Goal: Task Accomplishment & Management: Use online tool/utility

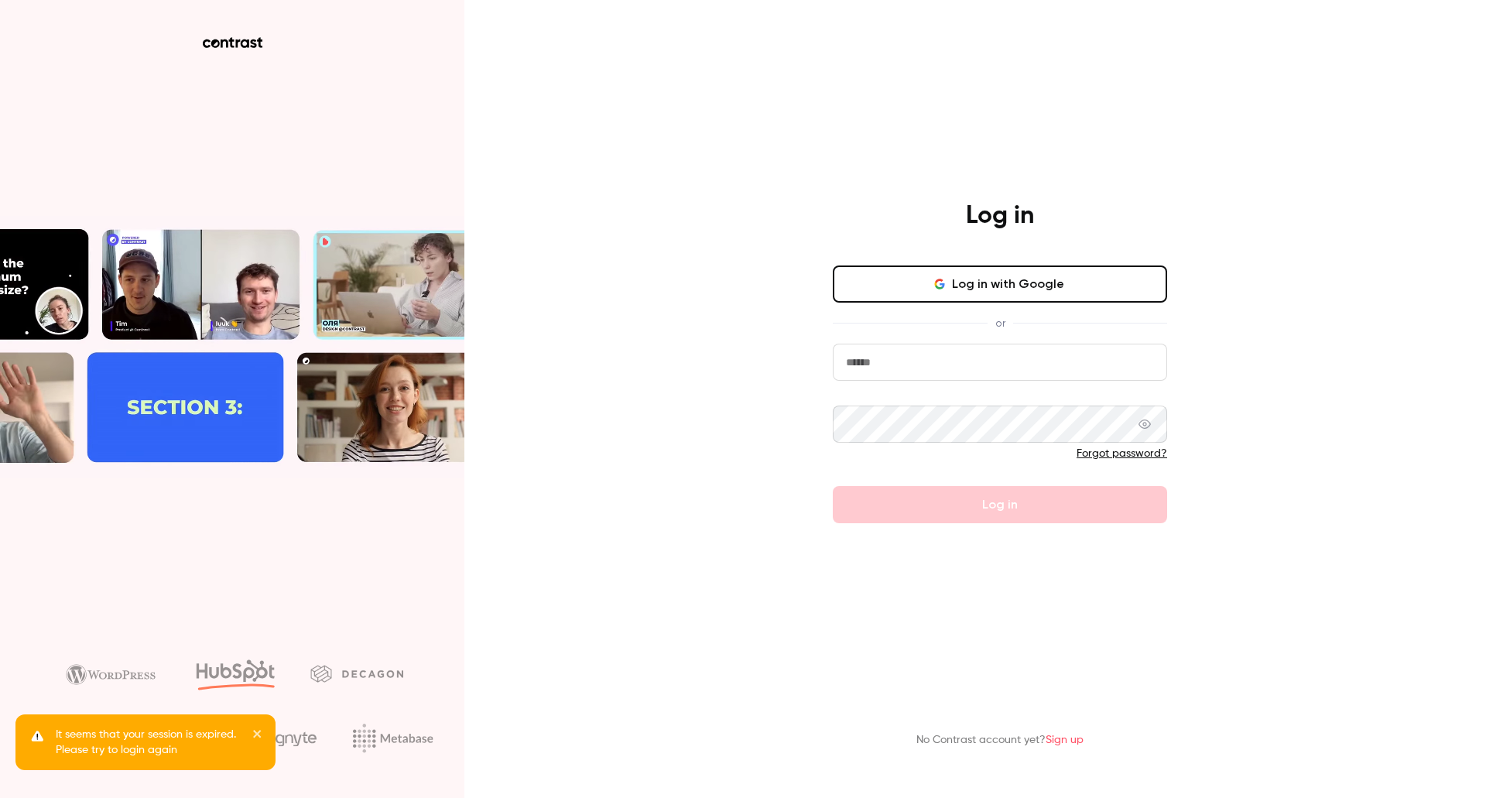
click at [916, 361] on input "email" at bounding box center [1000, 362] width 334 height 37
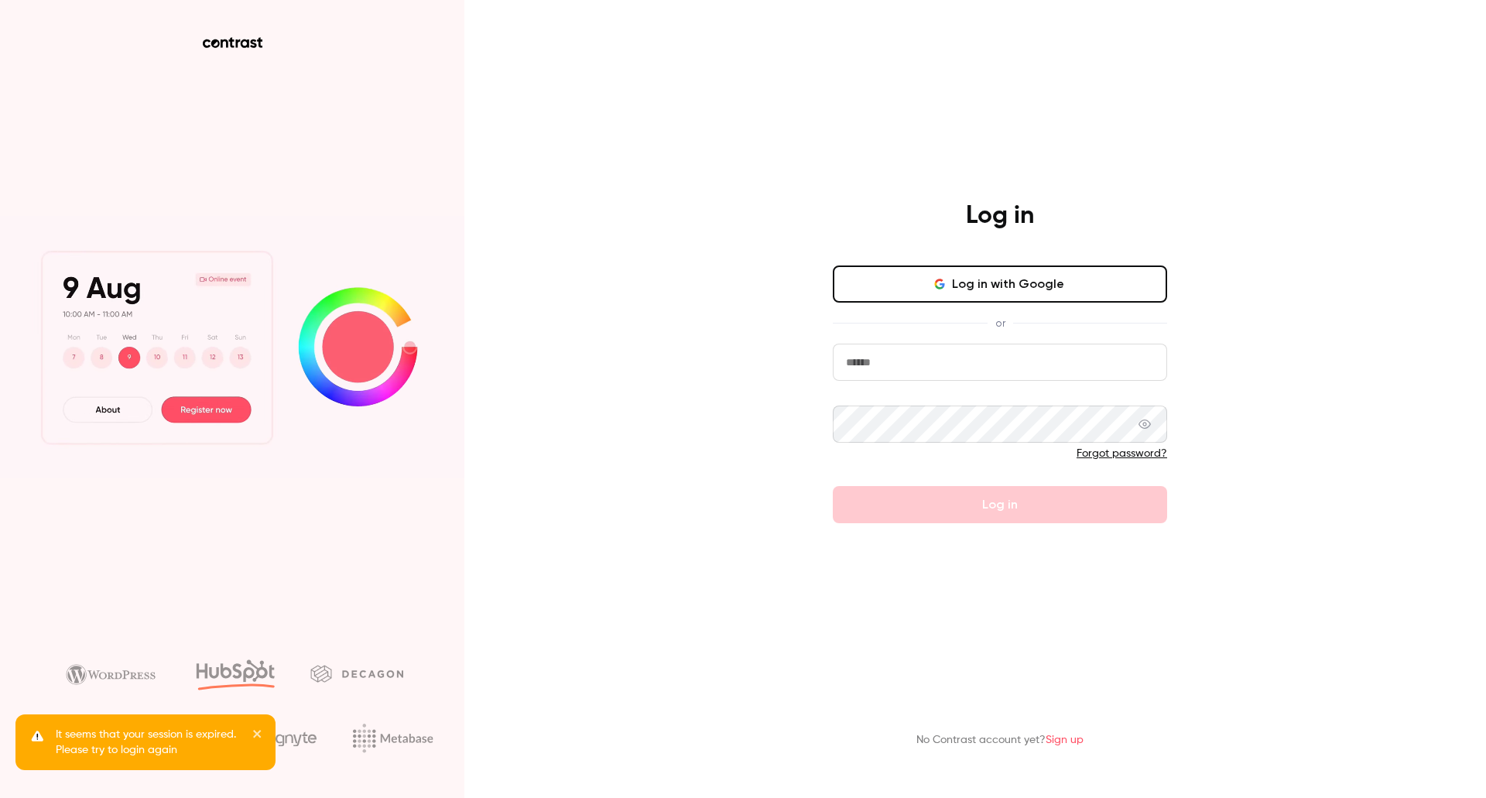
click at [931, 283] on button "Log in with Google" at bounding box center [1000, 283] width 334 height 37
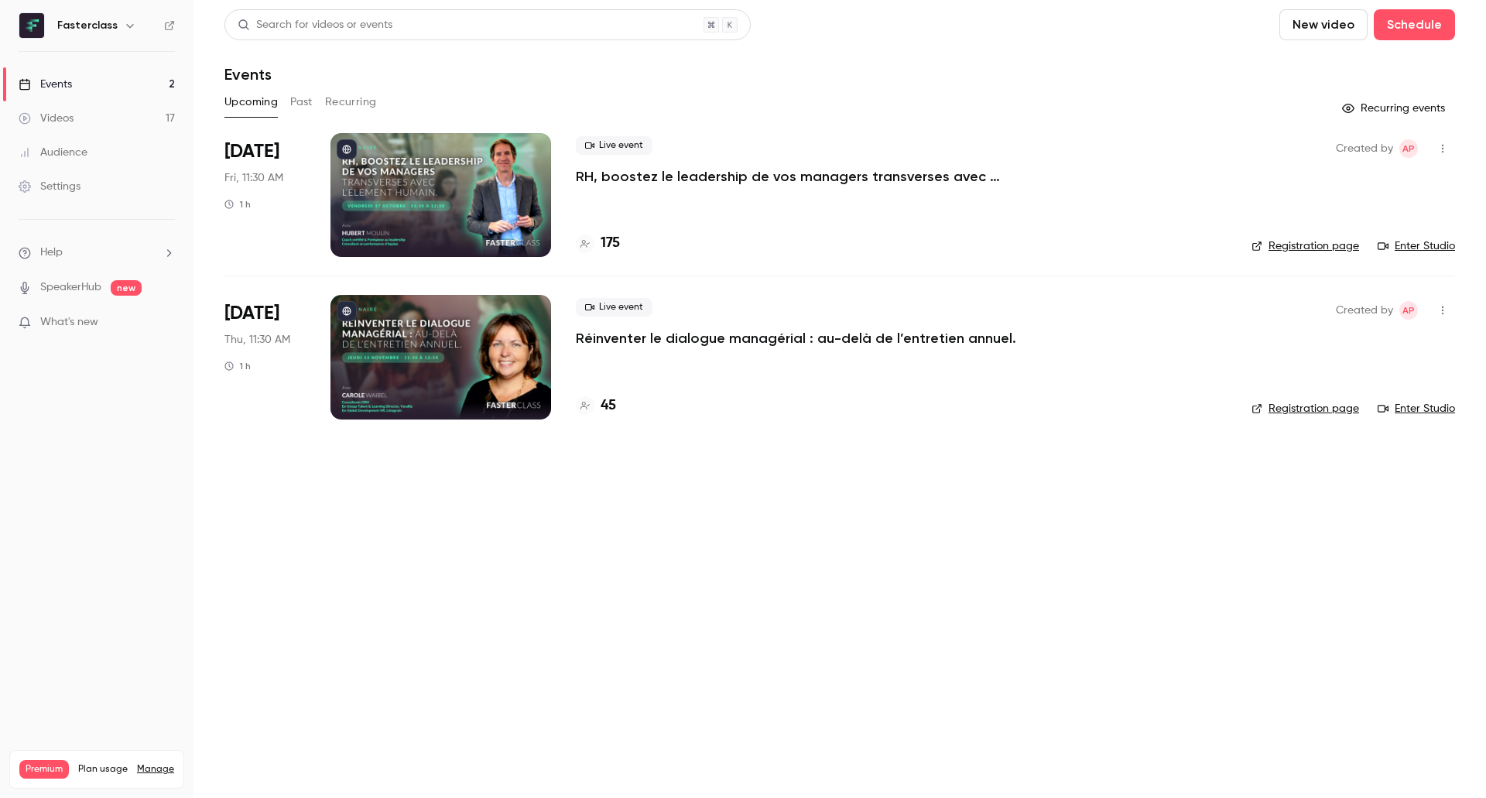
click at [694, 176] on p "RH, boostez le leadership de vos managers transverses avec l’[PERSON_NAME]." at bounding box center [808, 176] width 464 height 19
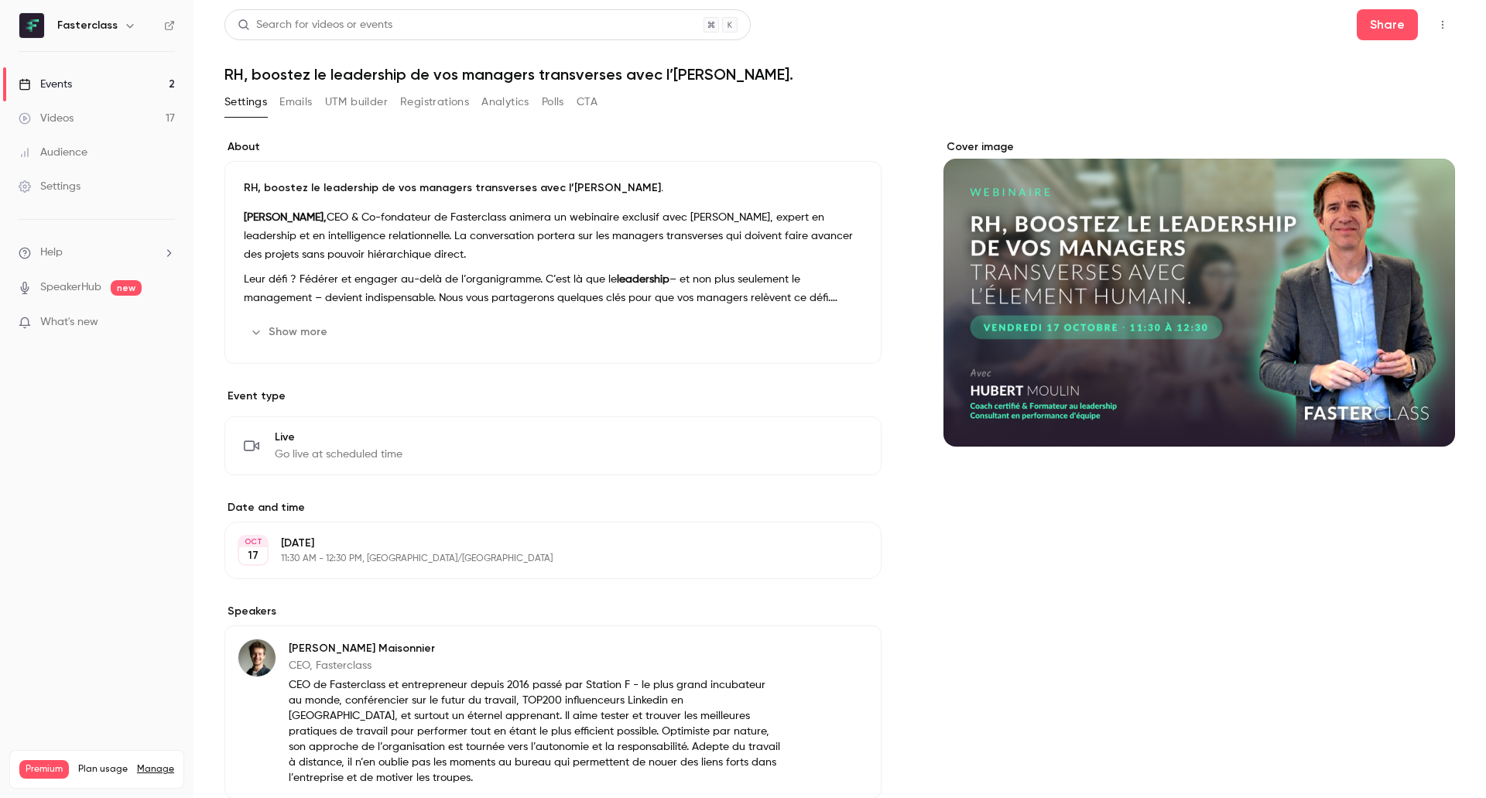
click at [341, 98] on button "UTM builder" at bounding box center [356, 102] width 63 height 25
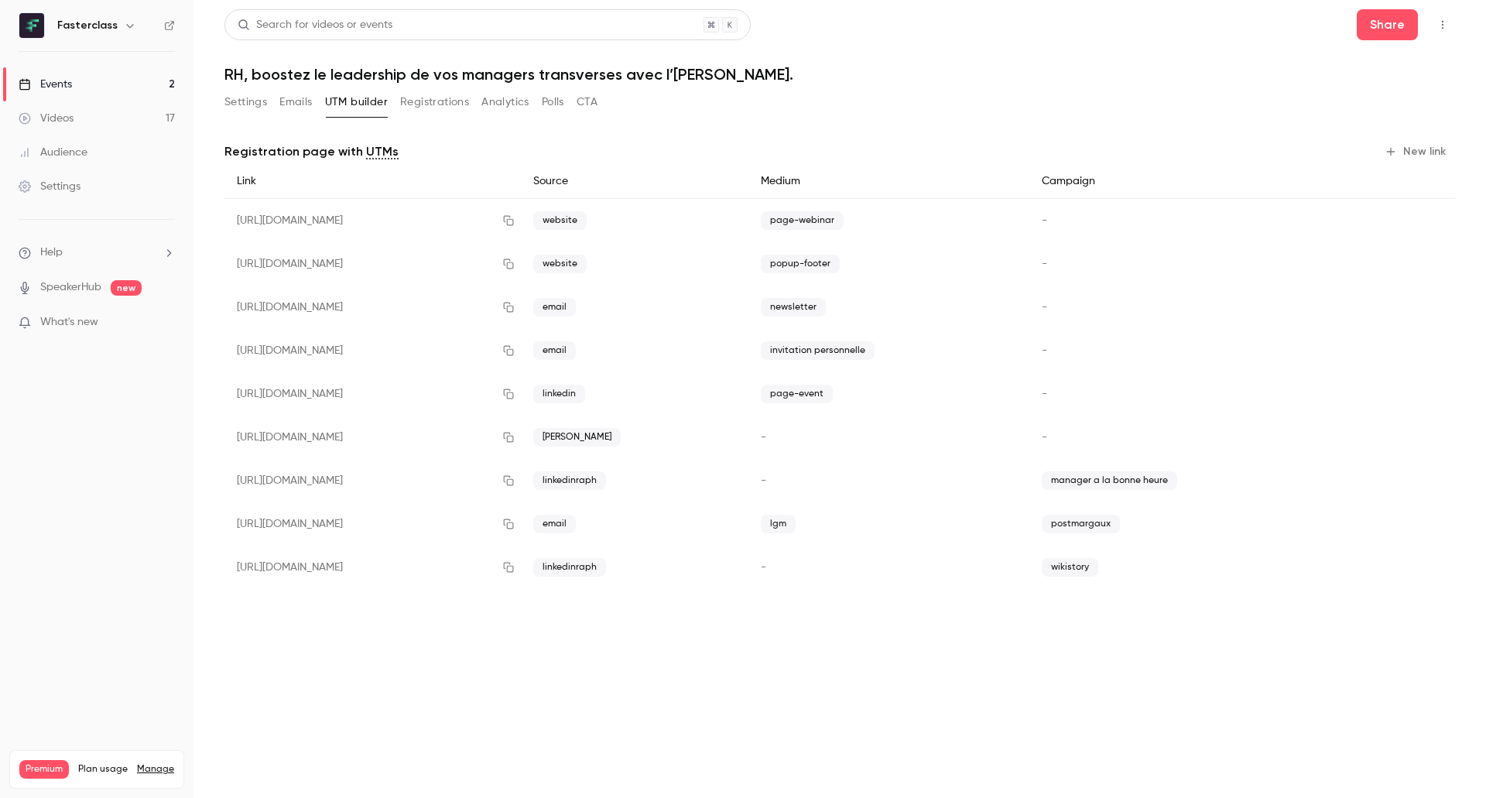
click at [423, 98] on button "Registrations" at bounding box center [434, 102] width 69 height 25
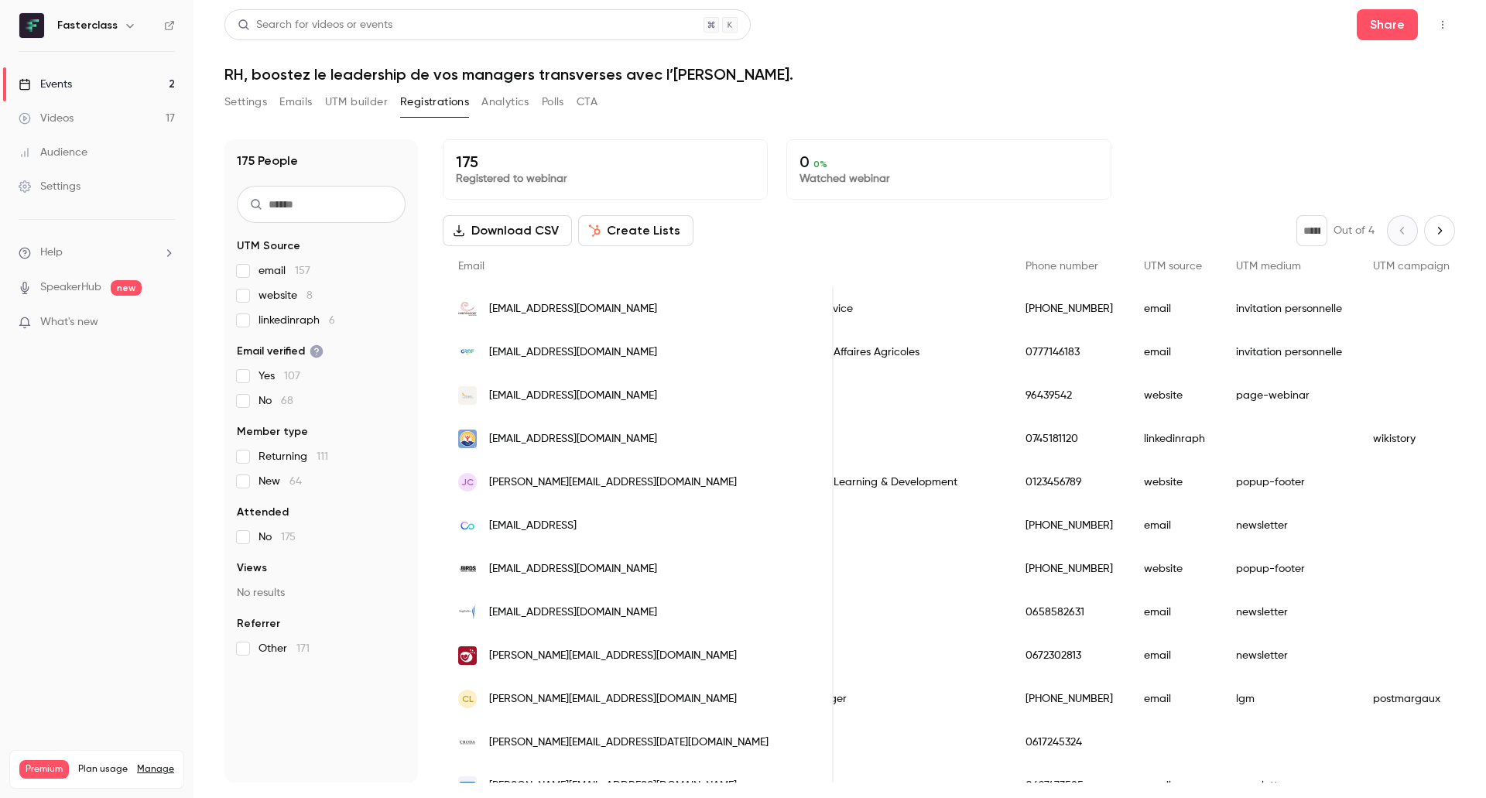
scroll to position [0, 879]
